Goal: Check status: Check status

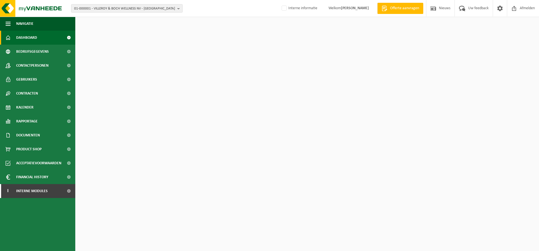
click at [115, 13] on div "01-000001 - VILLEROY & BOCH WELLNESS NV - ROESELARE 01-000001 - VILLEROY & BOCH…" at bounding box center [269, 8] width 539 height 17
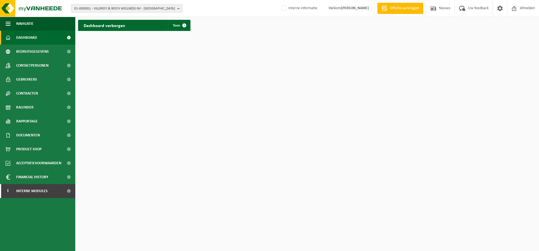
click at [111, 8] on span "01-000001 - VILLEROY & BOCH WELLNESS NV - ROESELARE" at bounding box center [124, 8] width 101 height 8
click at [102, 20] on input "text" at bounding box center [126, 17] width 109 height 7
paste input "10-990295"
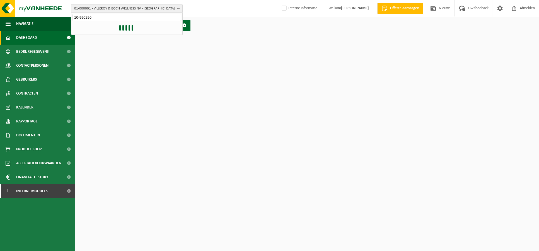
type input "10-990295"
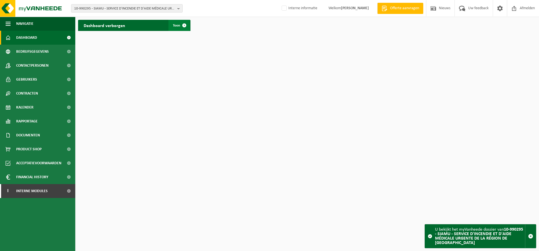
click at [173, 28] on link "Toon" at bounding box center [178, 25] width 21 height 11
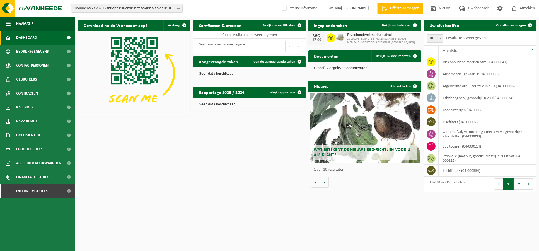
click at [20, 41] on span "Dashboard" at bounding box center [26, 38] width 21 height 14
